Goal: Task Accomplishment & Management: Use online tool/utility

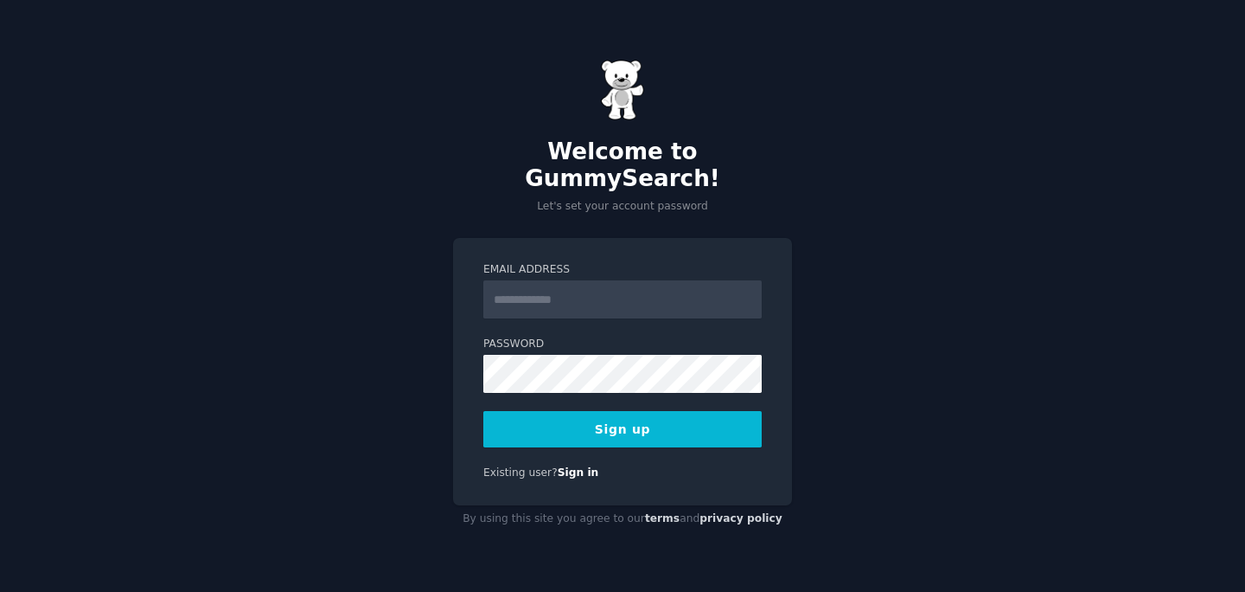
click at [548, 297] on input "Email Address" at bounding box center [622, 299] width 278 height 38
type input "**********"
click at [604, 424] on button "Sign up" at bounding box center [622, 429] width 278 height 36
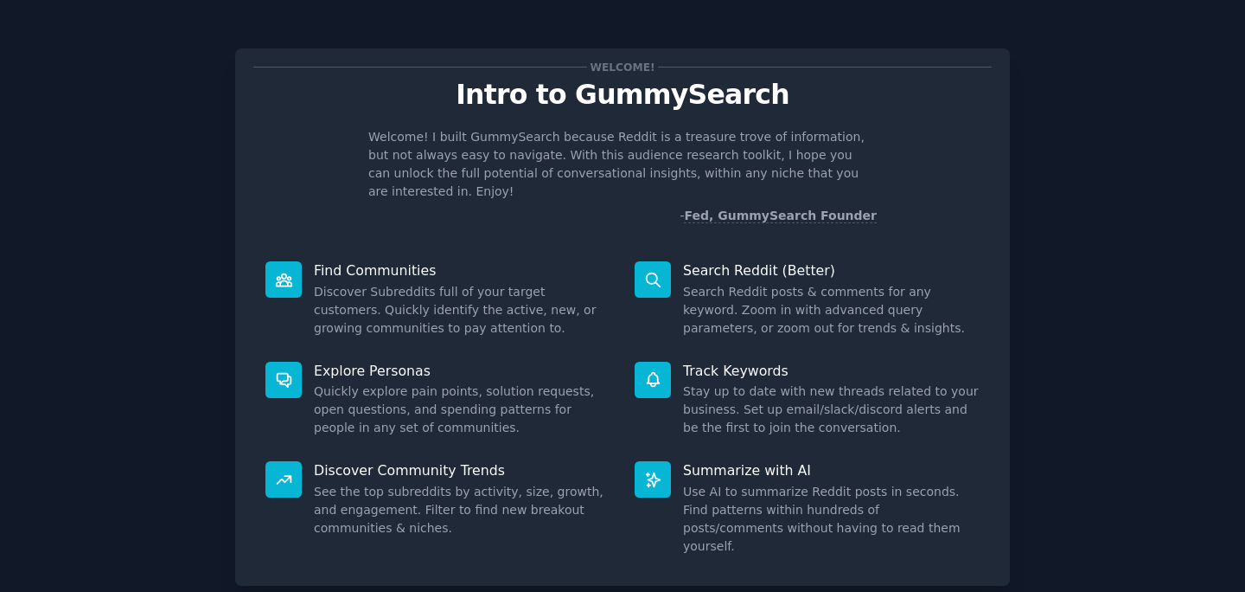
scroll to position [85, 0]
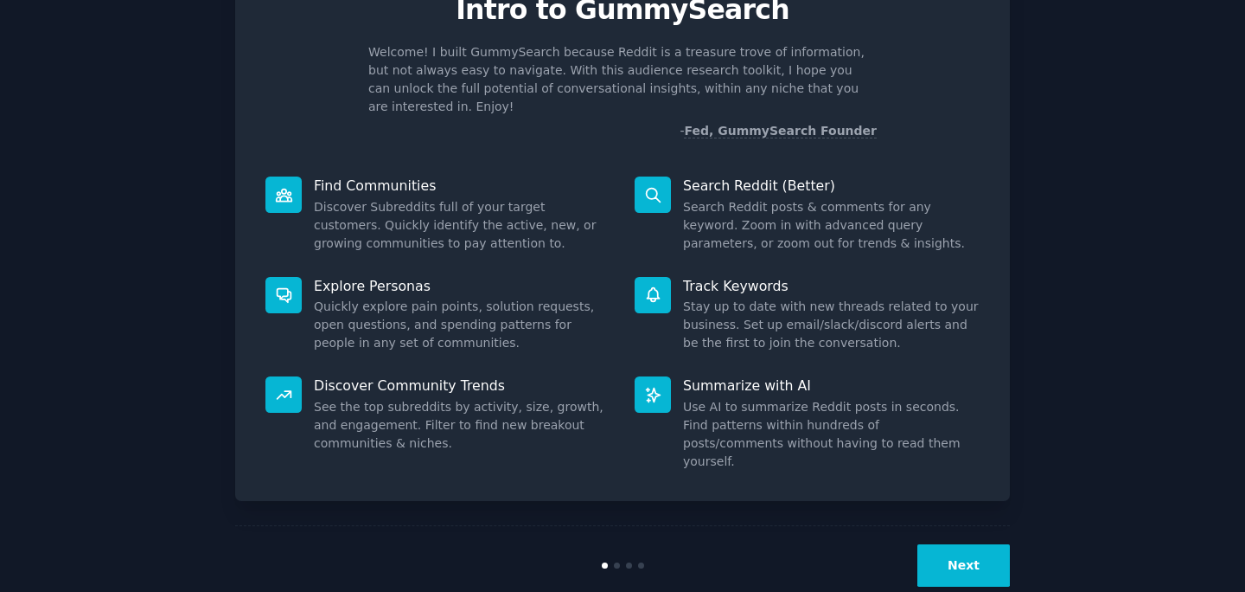
click at [967, 544] on button "Next" at bounding box center [964, 565] width 93 height 42
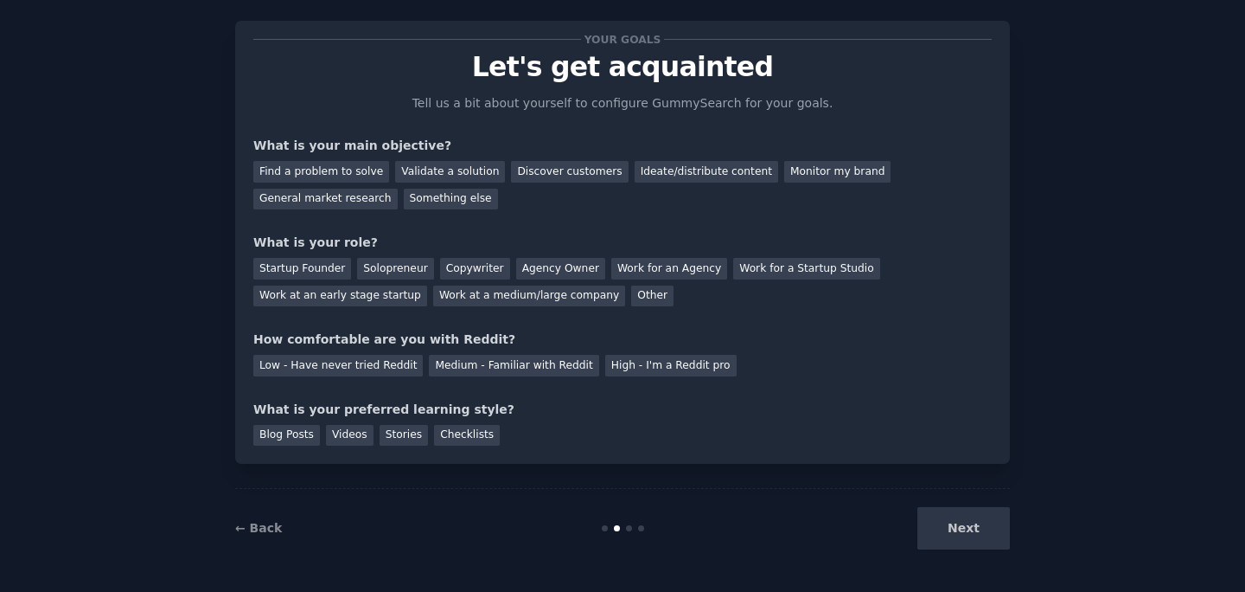
scroll to position [28, 0]
click at [967, 534] on div "Next" at bounding box center [880, 528] width 259 height 42
click at [663, 169] on div "Ideate/distribute content" at bounding box center [707, 172] width 144 height 22
click at [638, 301] on div "Other" at bounding box center [652, 296] width 42 height 22
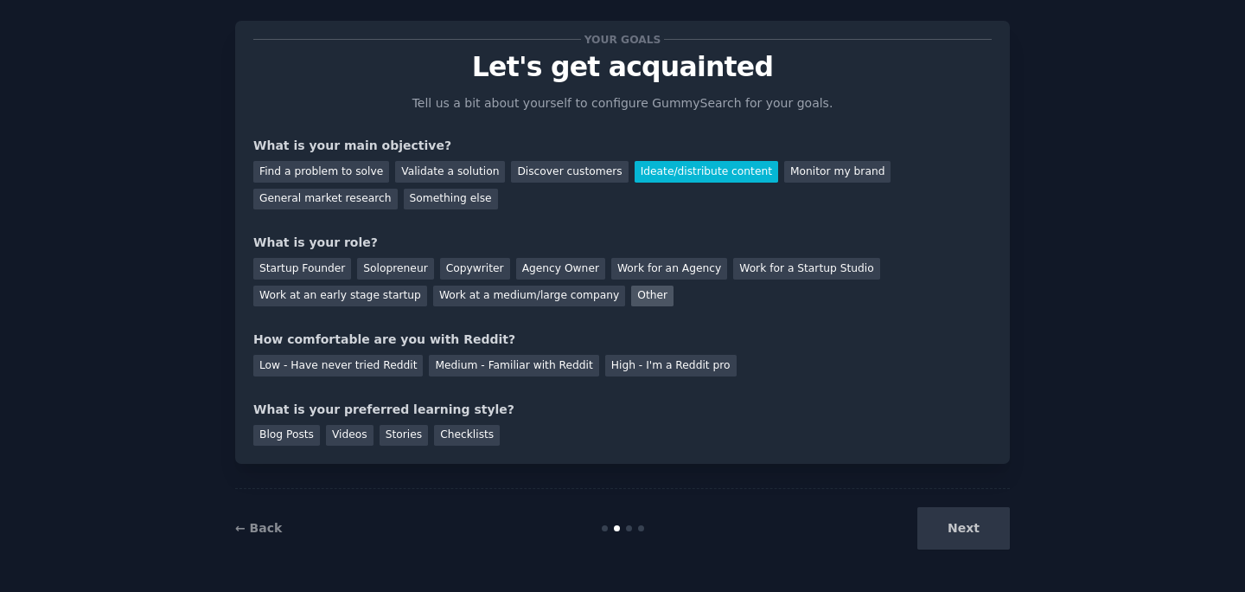
scroll to position [85, 0]
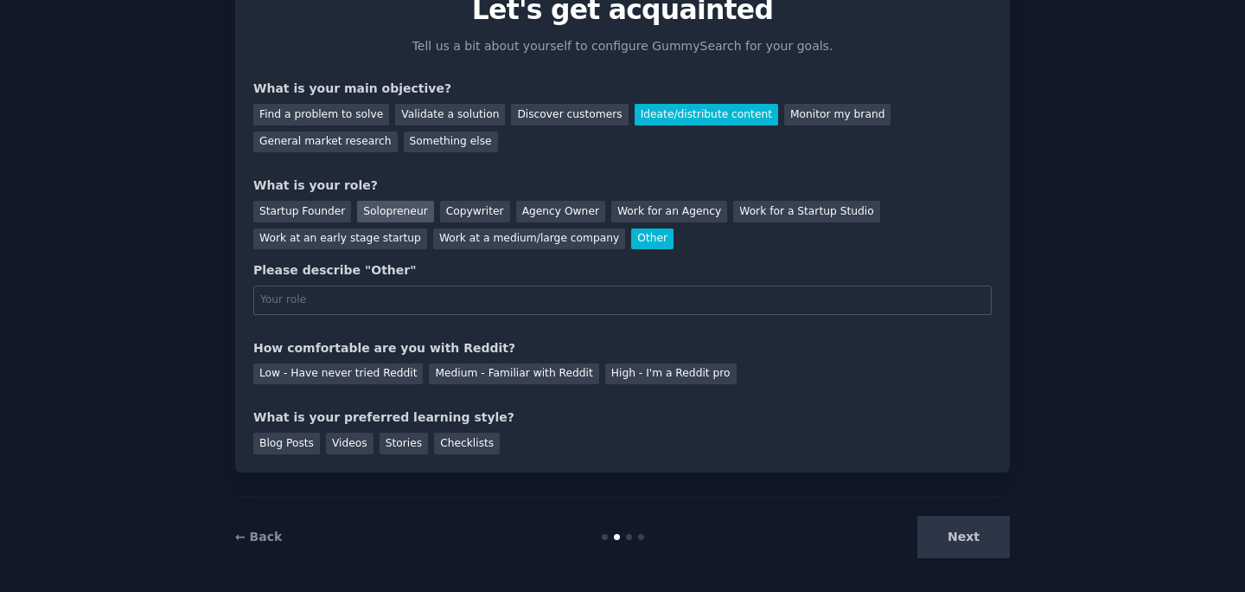
click at [364, 214] on div "Solopreneur" at bounding box center [395, 212] width 76 height 22
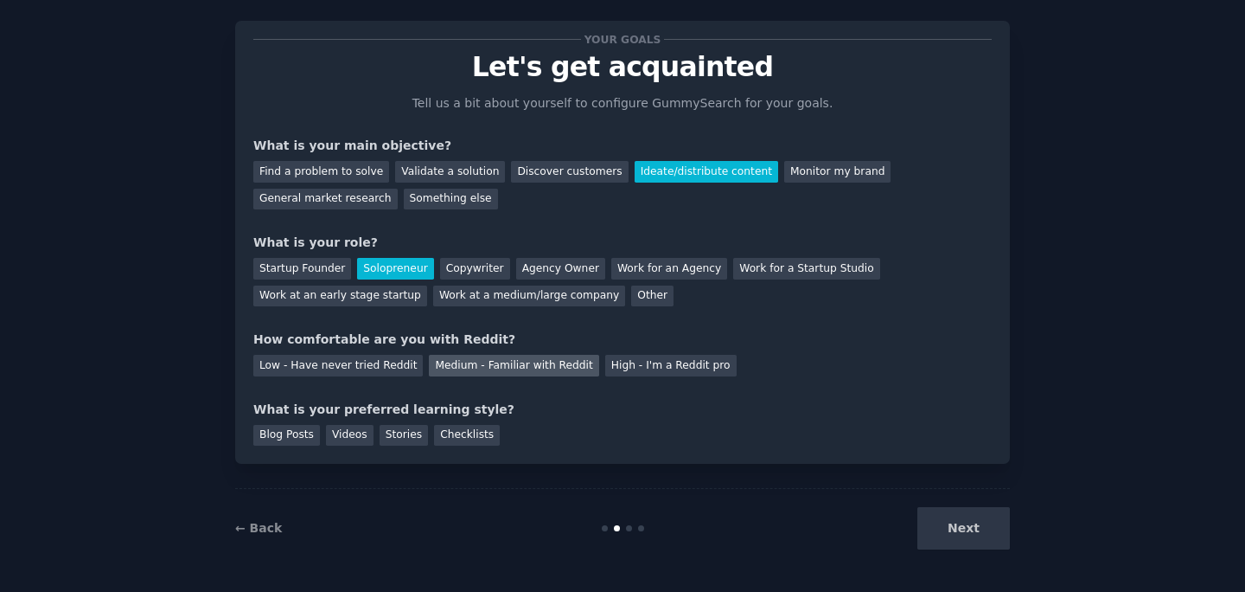
click at [512, 369] on div "Medium - Familiar with Reddit" at bounding box center [513, 366] width 169 height 22
click at [287, 438] on div "Blog Posts" at bounding box center [286, 436] width 67 height 22
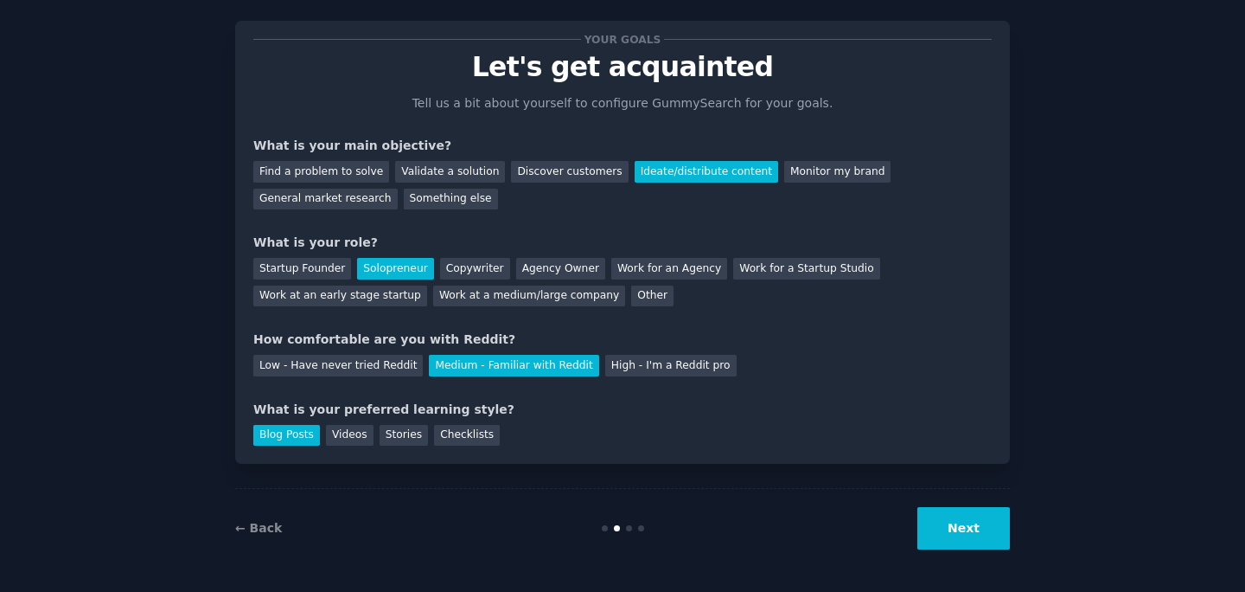
click at [1012, 540] on div "Your goals Let's get acquainted Tell us a bit about yourself to configure Gummy…" at bounding box center [622, 282] width 1197 height 571
click at [980, 537] on button "Next" at bounding box center [964, 528] width 93 height 42
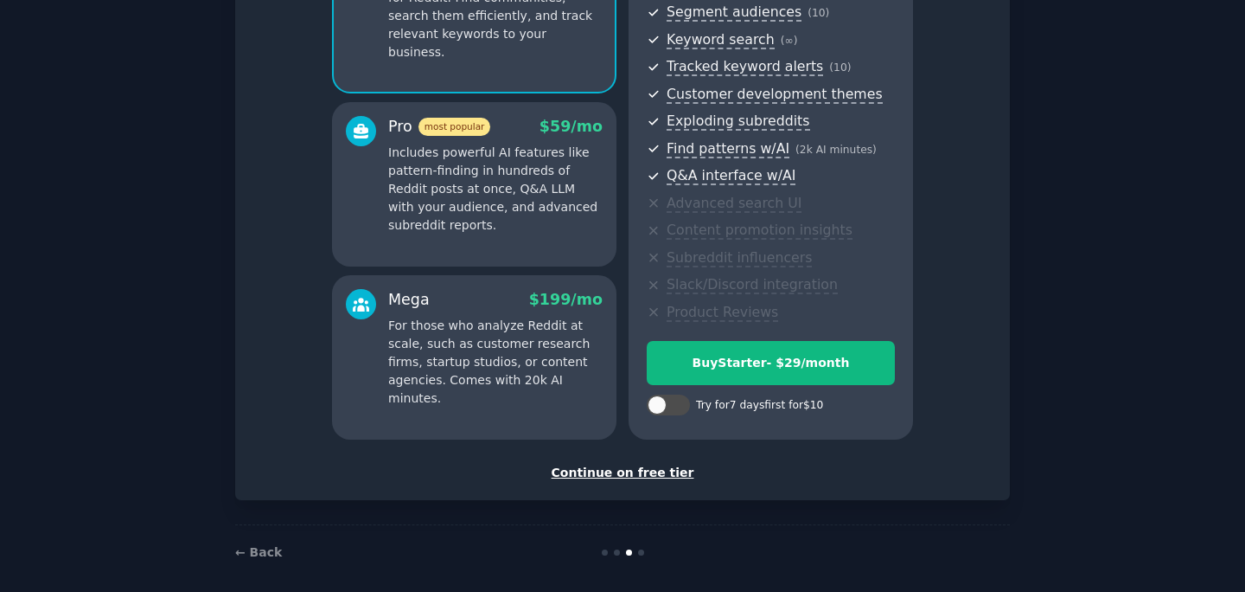
scroll to position [238, 0]
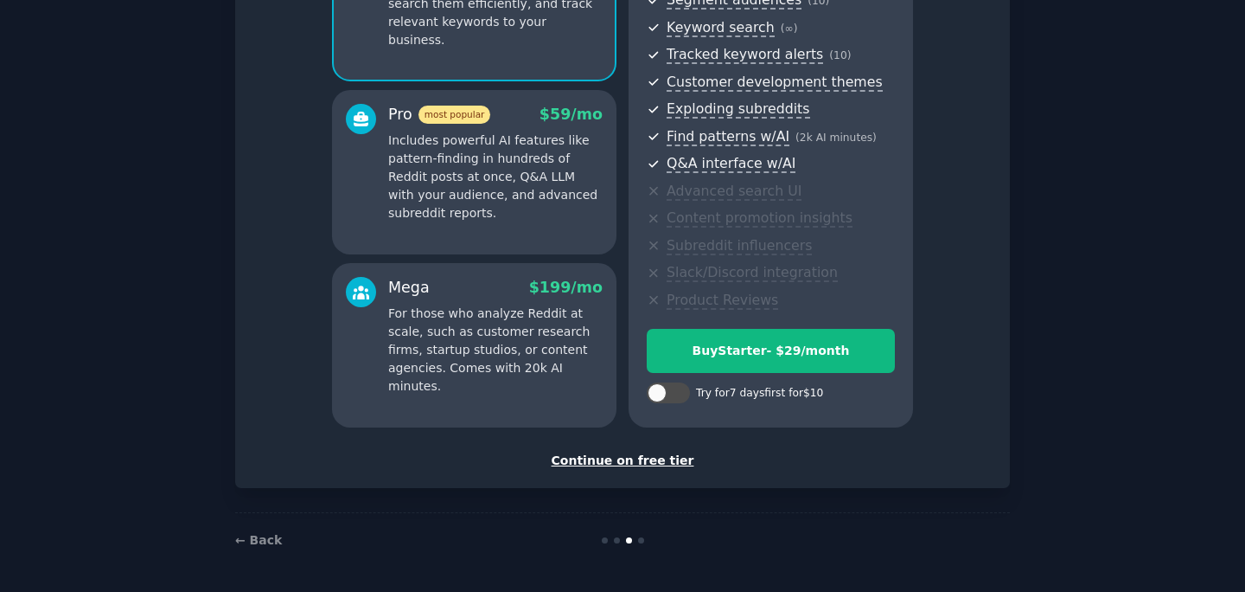
click at [640, 462] on div "Continue on free tier" at bounding box center [622, 460] width 739 height 18
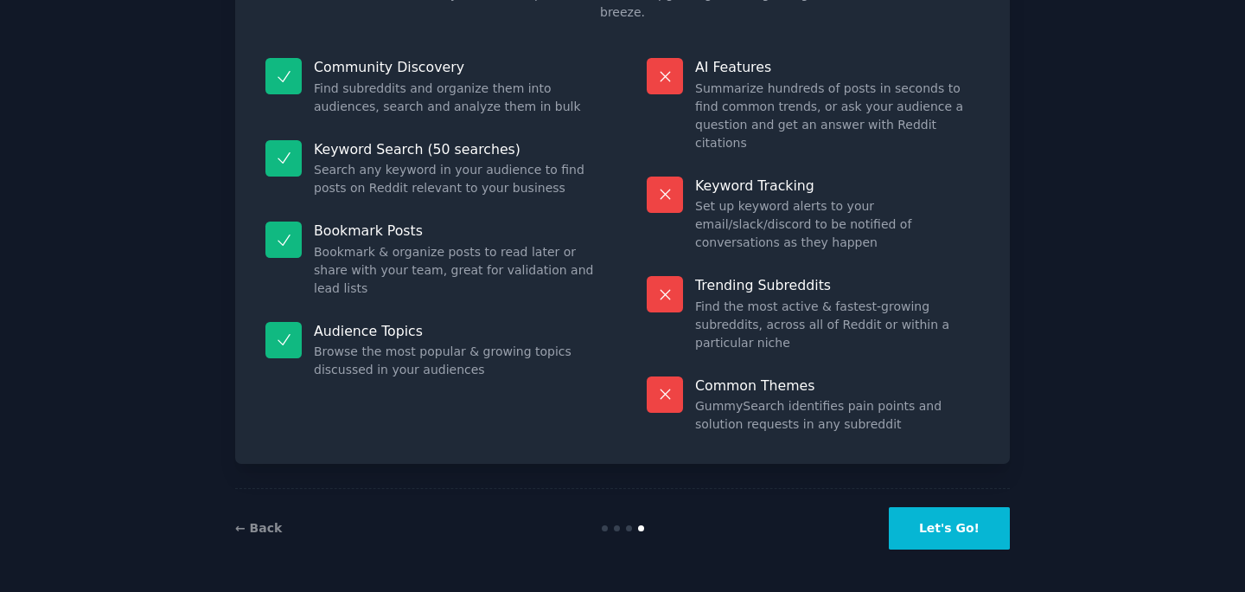
scroll to position [82, 0]
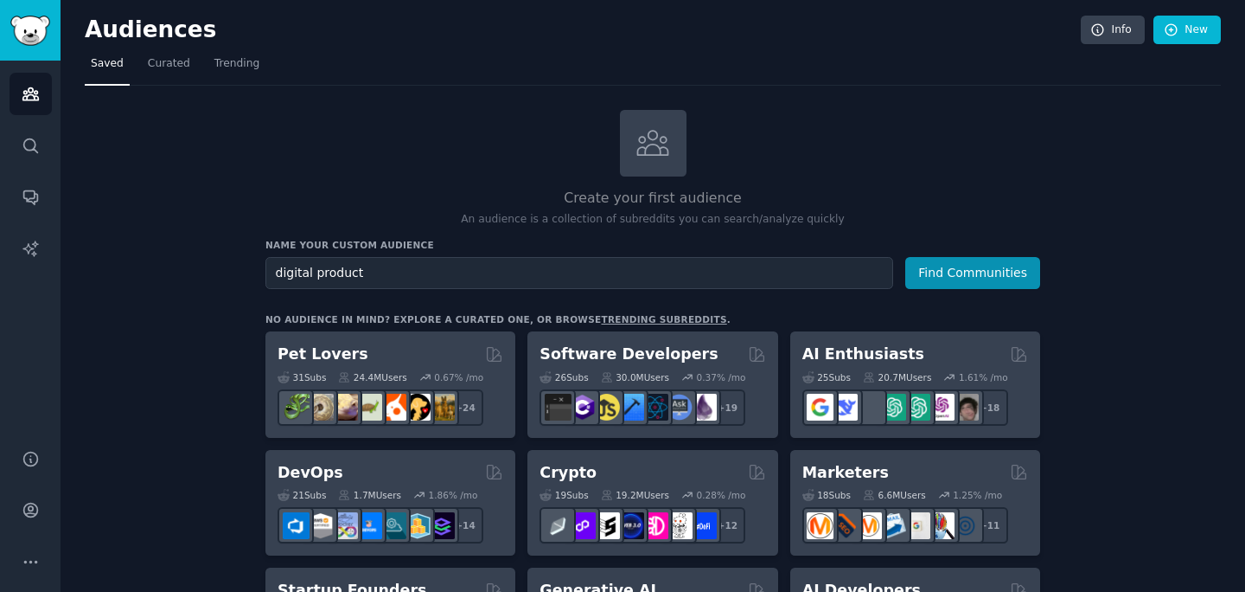
type input "digital product"
click at [905, 257] on button "Find Communities" at bounding box center [972, 273] width 135 height 32
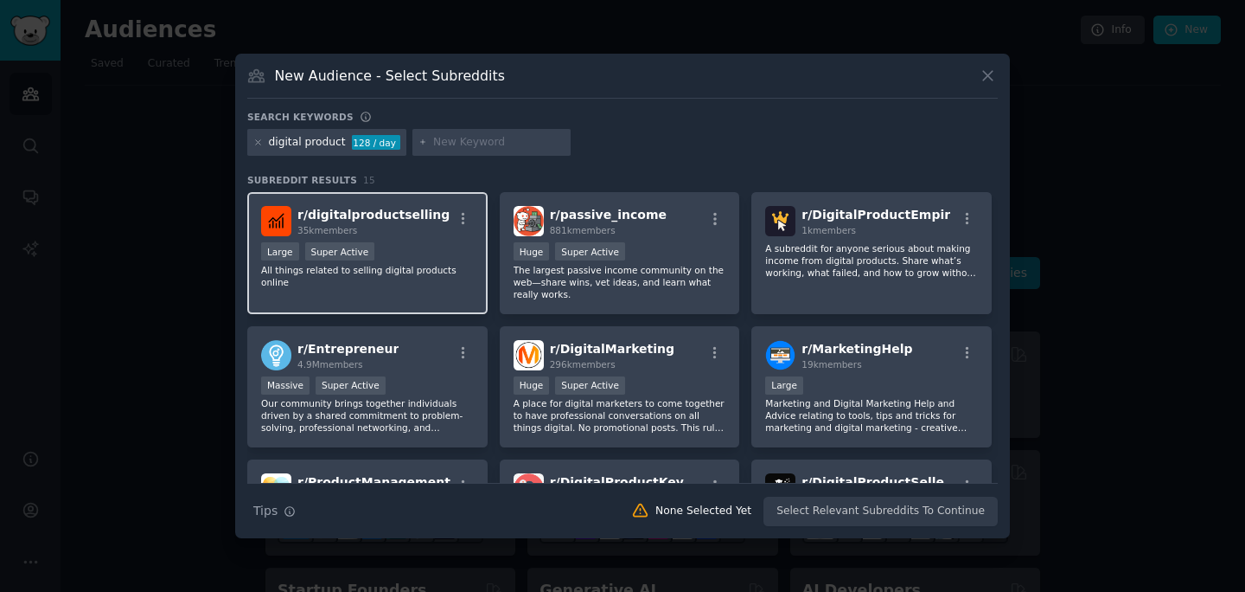
click at [438, 233] on div "r/ digitalproductselling 35k members" at bounding box center [367, 221] width 213 height 30
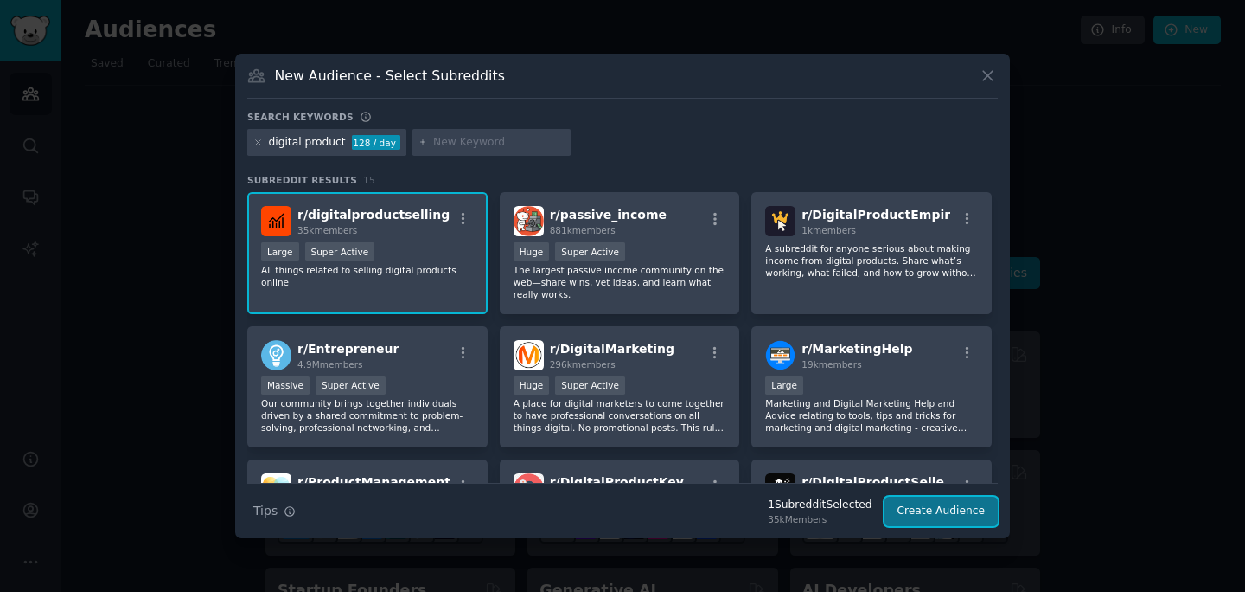
click at [950, 505] on button "Create Audience" at bounding box center [942, 510] width 114 height 29
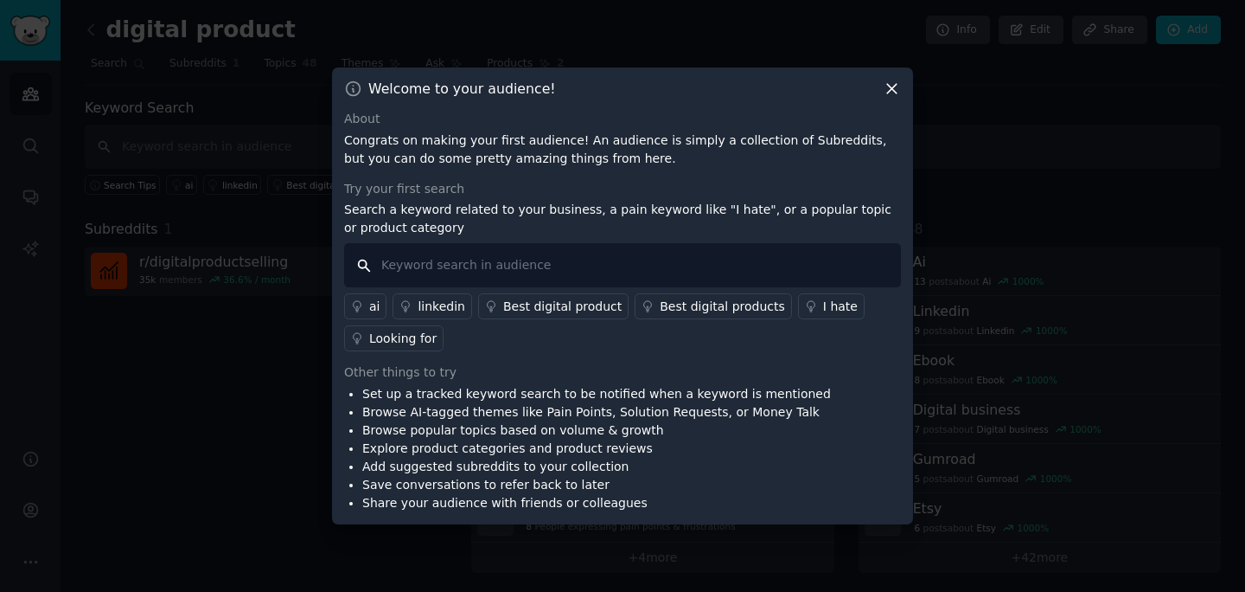
click at [454, 261] on input "text" at bounding box center [622, 265] width 557 height 44
type input "how to"
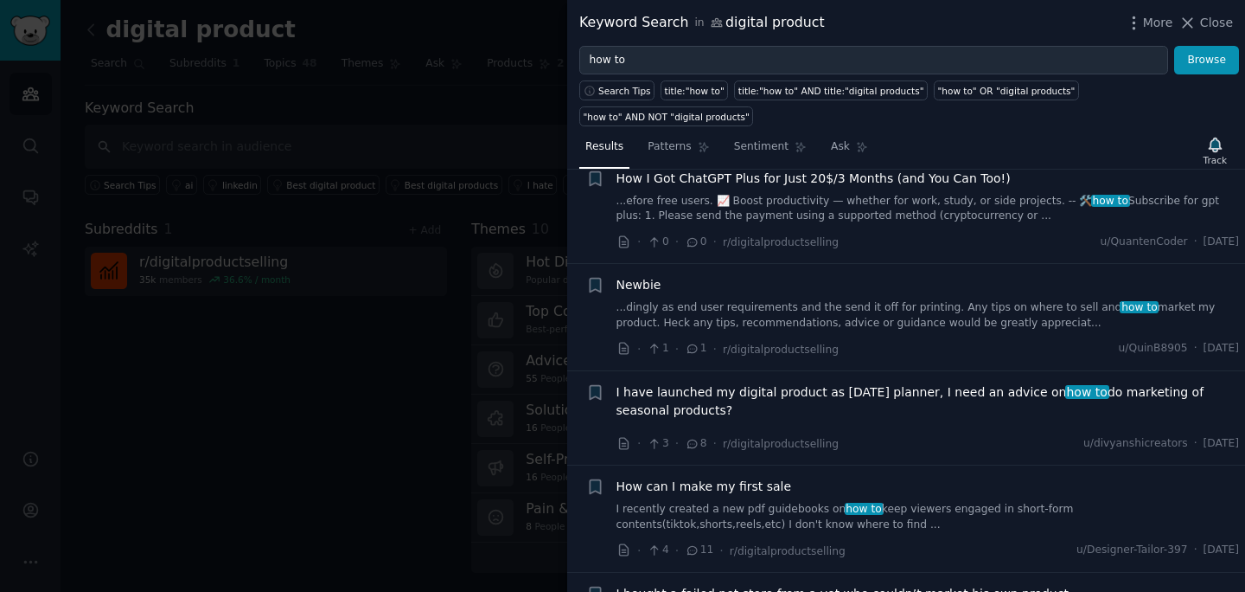
scroll to position [1868, 0]
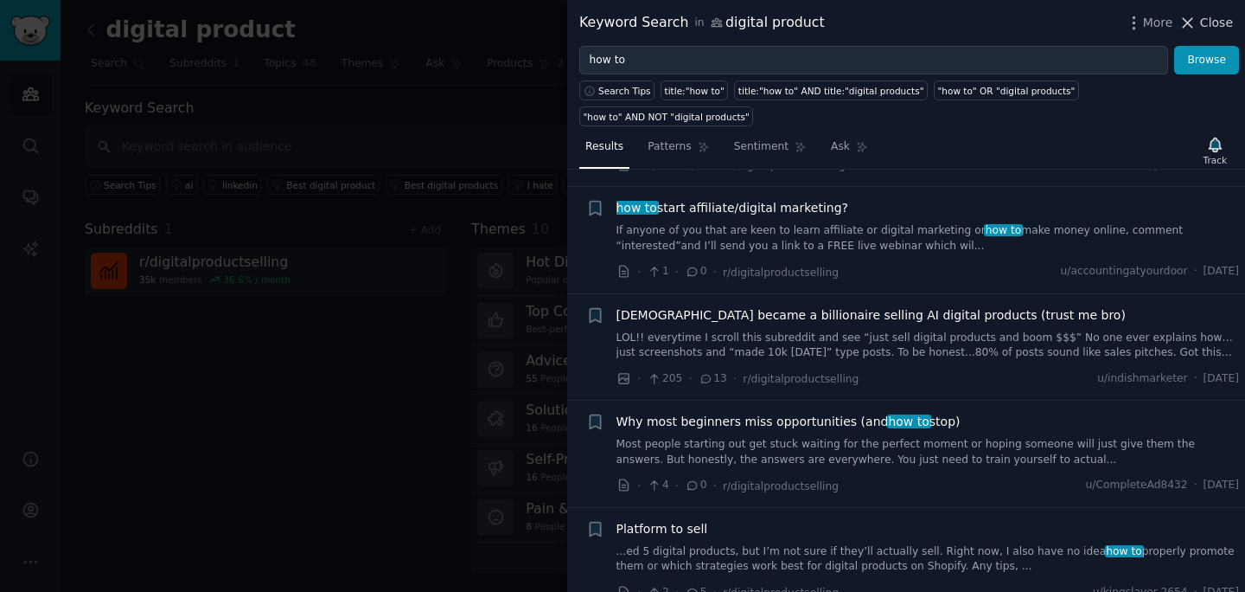
click at [1203, 26] on span "Close" at bounding box center [1216, 23] width 33 height 18
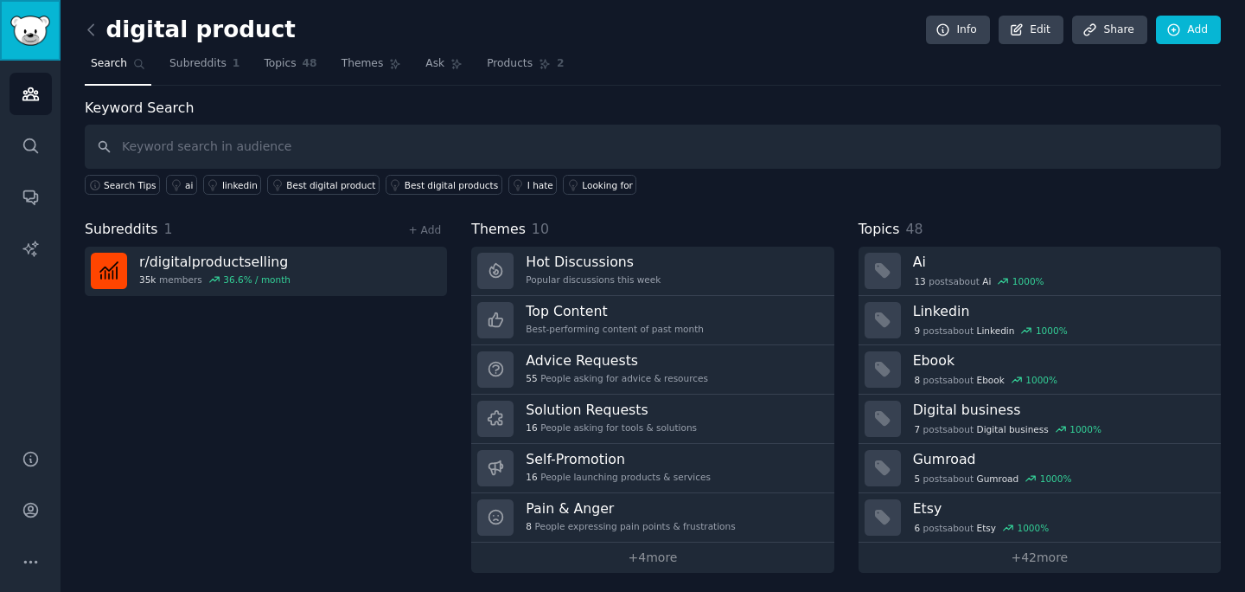
click at [33, 10] on link "Sidebar" at bounding box center [30, 30] width 61 height 61
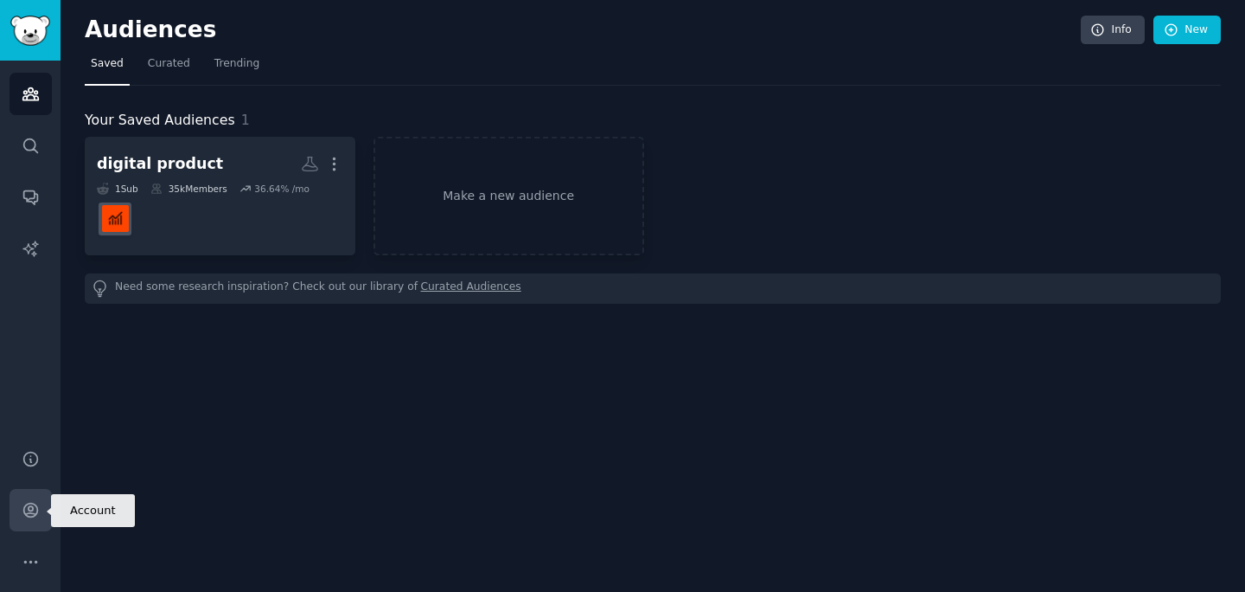
click at [30, 513] on icon "Sidebar" at bounding box center [30, 510] width 14 height 14
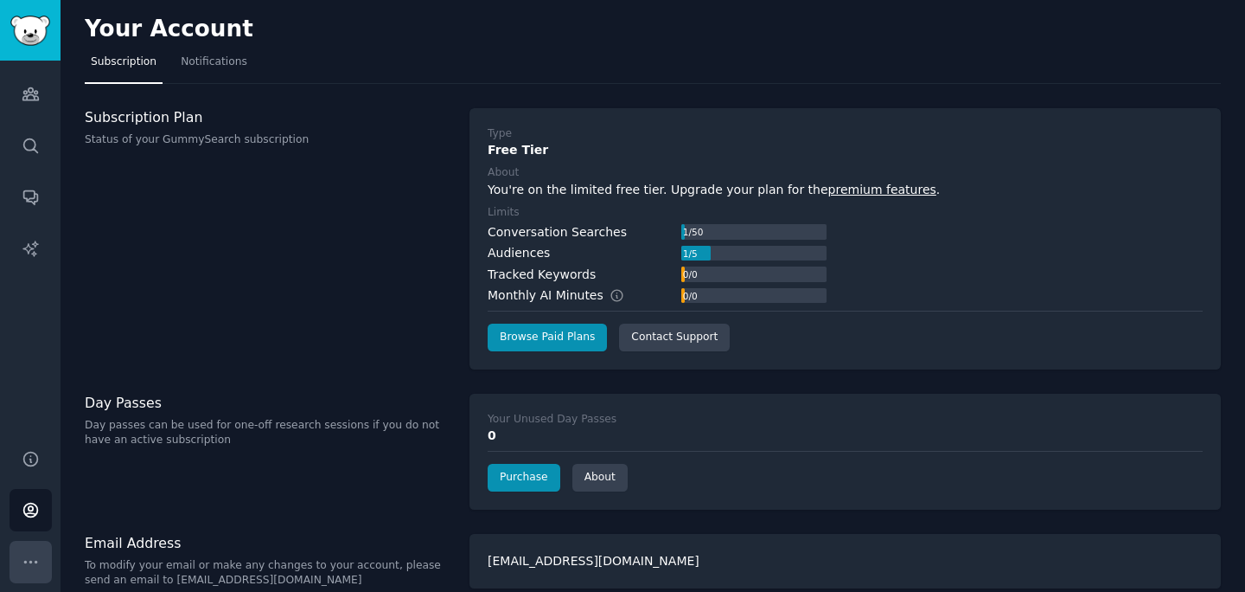
click at [33, 565] on icon "Sidebar" at bounding box center [31, 562] width 18 height 18
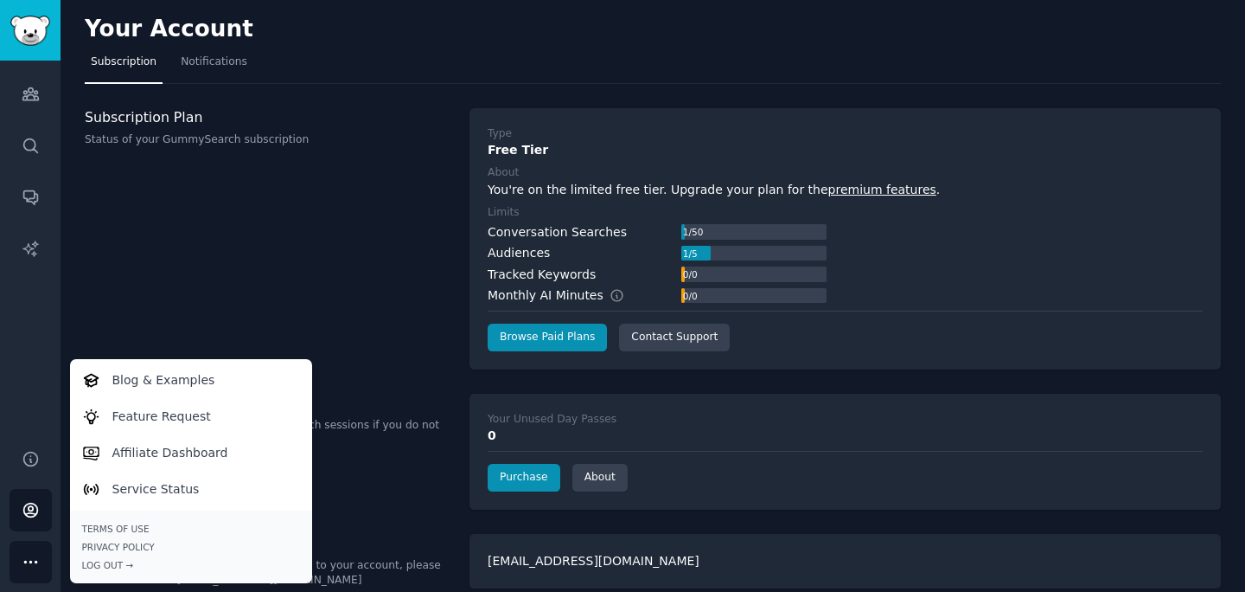
click at [192, 317] on div "Subscription Plan Status of your GummySearch subscription" at bounding box center [268, 238] width 367 height 261
